Goal: Transaction & Acquisition: Obtain resource

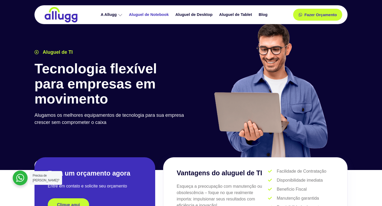
click at [146, 15] on link "Aluguel de Notebook" at bounding box center [149, 14] width 46 height 9
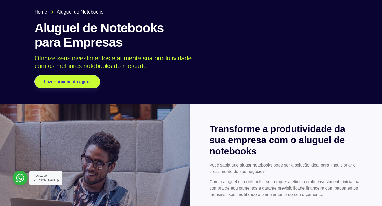
scroll to position [28, 0]
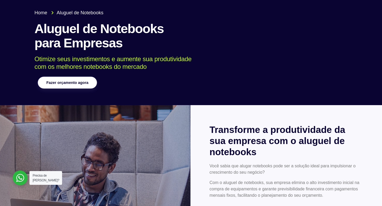
click at [68, 81] on span "Fazer orçamento agora" at bounding box center [67, 83] width 42 height 4
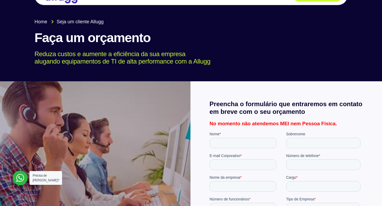
scroll to position [21, 0]
